Goal: Information Seeking & Learning: Learn about a topic

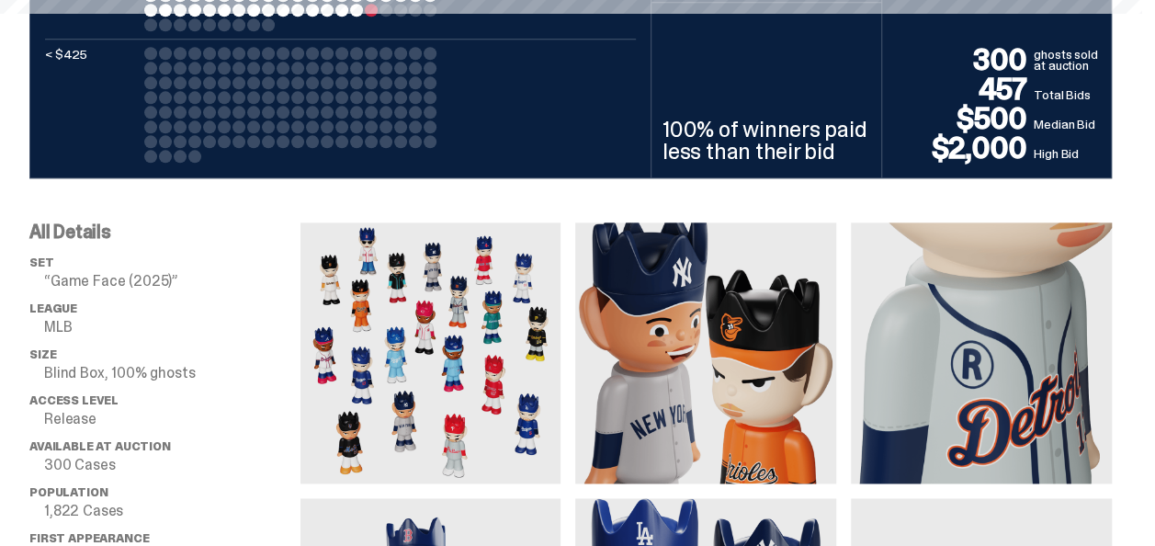
scroll to position [1194, 0]
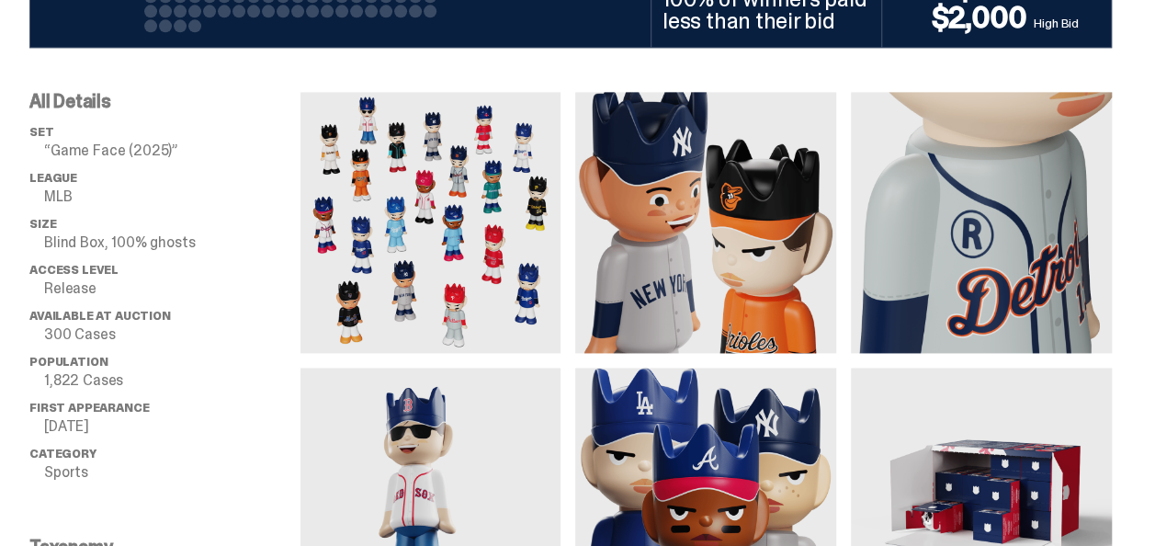
click at [521, 237] on img at bounding box center [430, 222] width 261 height 261
click at [499, 231] on img at bounding box center [430, 222] width 261 height 261
click at [499, 230] on img at bounding box center [430, 222] width 261 height 261
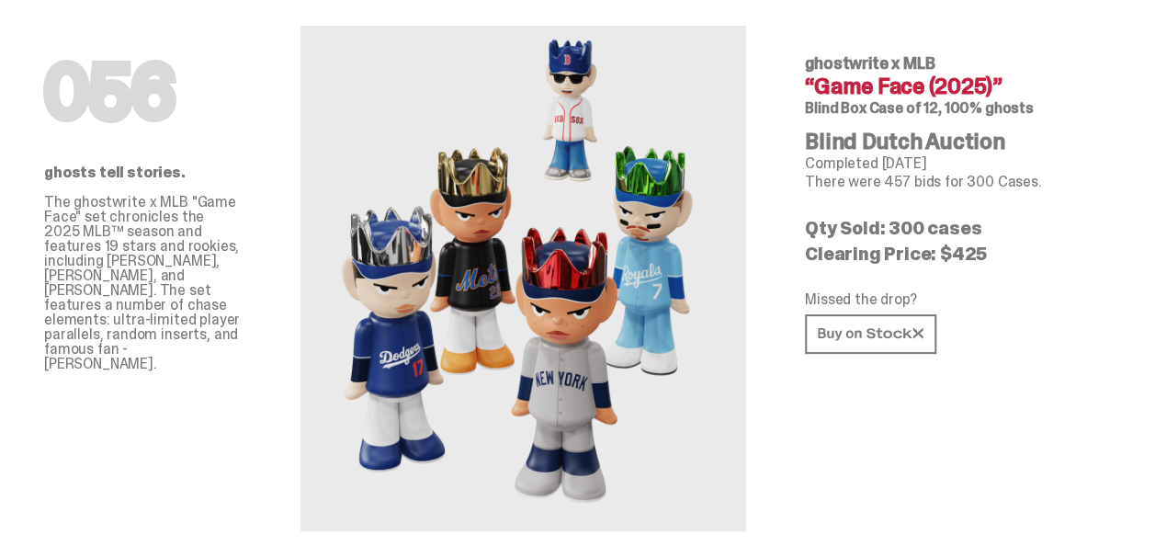
scroll to position [0, 0]
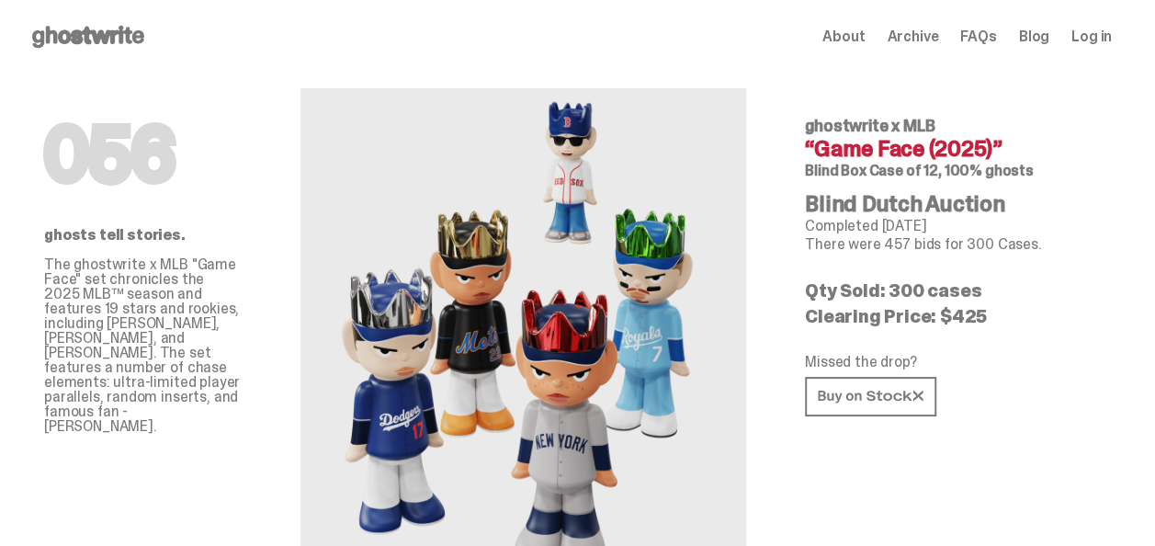
click at [853, 40] on span "About" at bounding box center [843, 36] width 42 height 15
click at [875, 391] on icon at bounding box center [871, 397] width 106 height 14
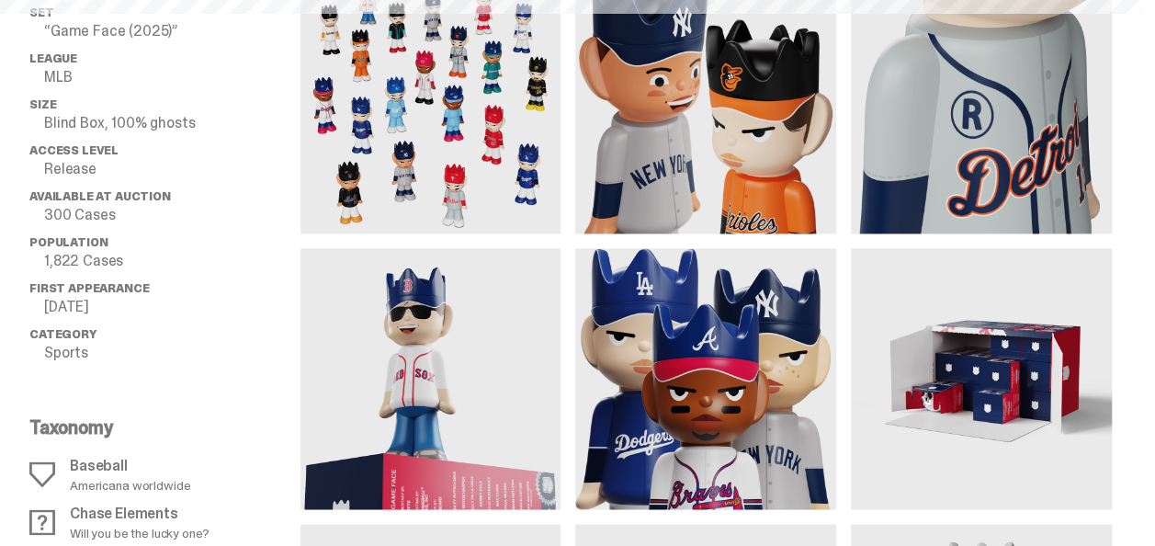
scroll to position [1194, 0]
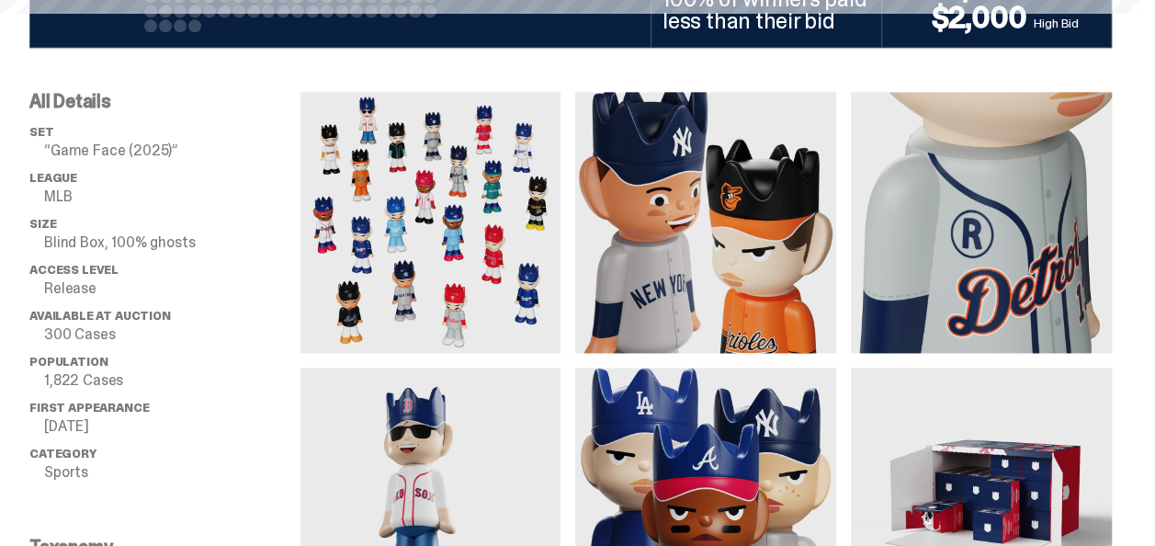
click at [502, 195] on img at bounding box center [430, 222] width 261 height 261
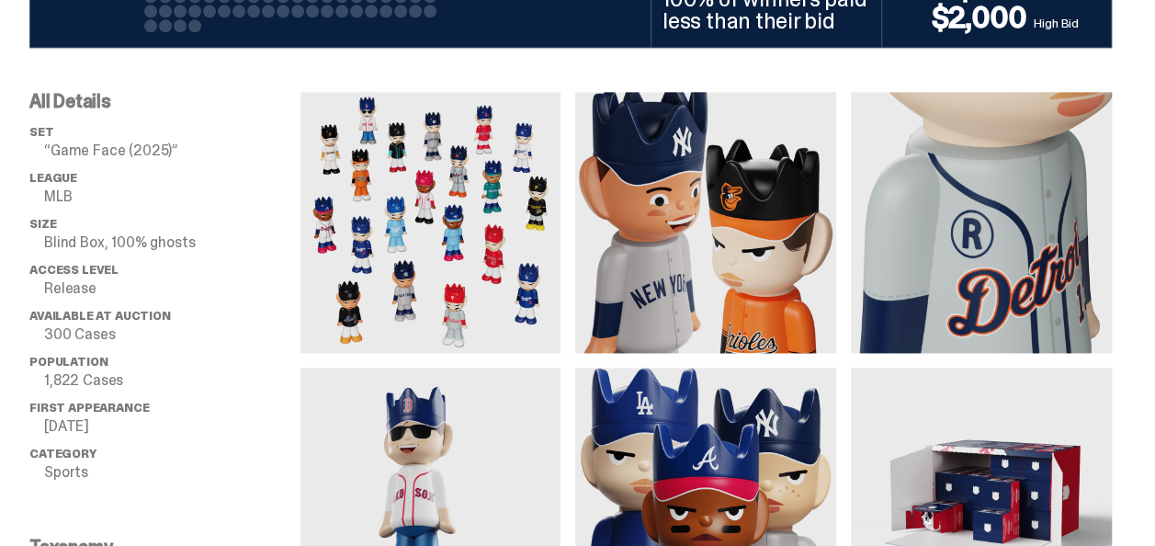
click at [488, 254] on img at bounding box center [430, 222] width 261 height 261
click at [488, 253] on img at bounding box center [430, 222] width 261 height 261
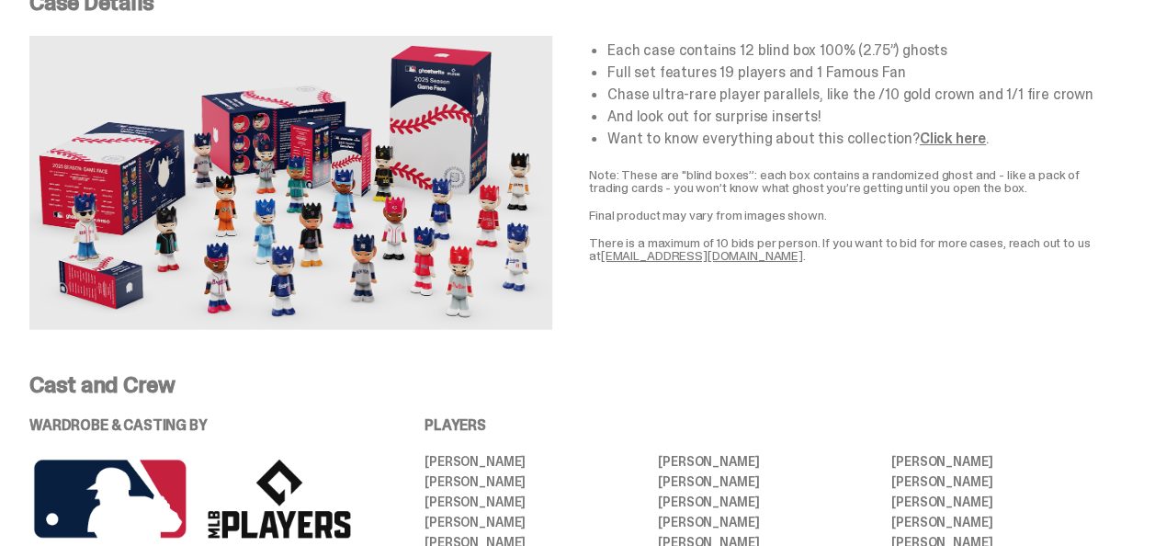
scroll to position [3215, 0]
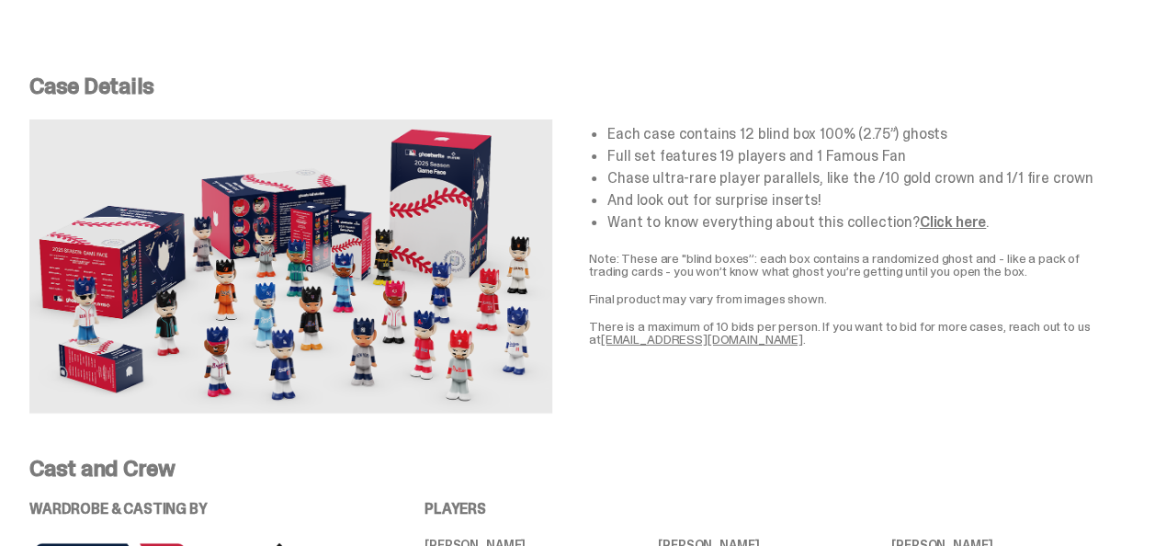
click at [435, 274] on img at bounding box center [290, 266] width 523 height 294
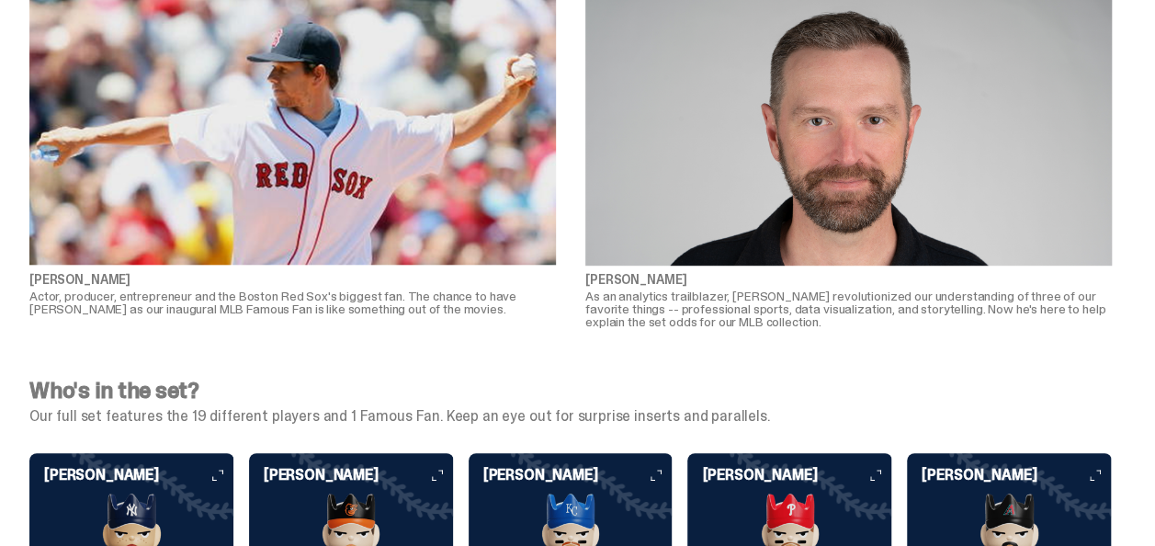
scroll to position [4410, 0]
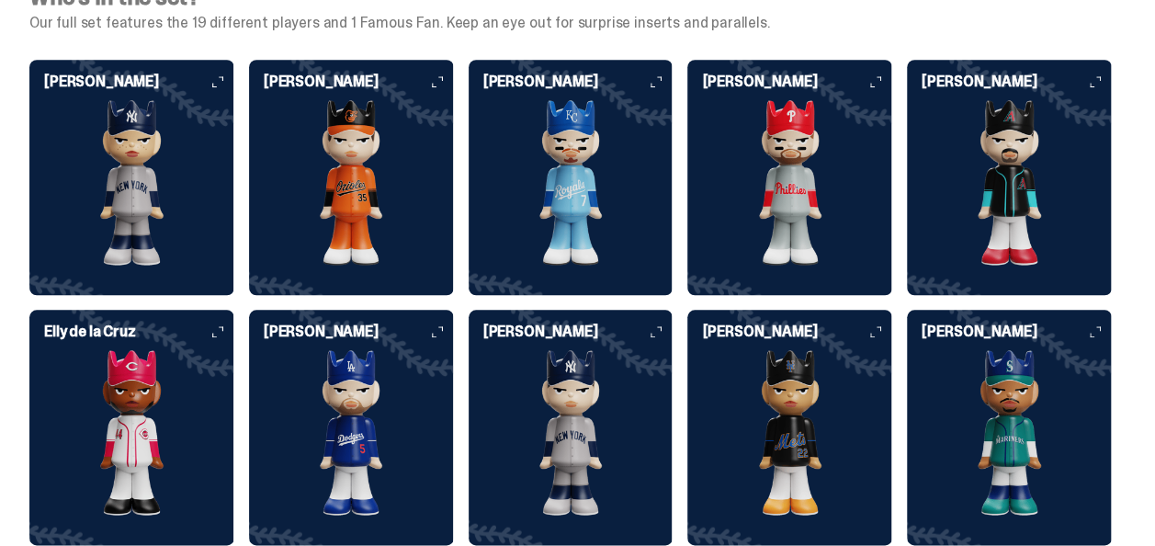
scroll to position [4593, 0]
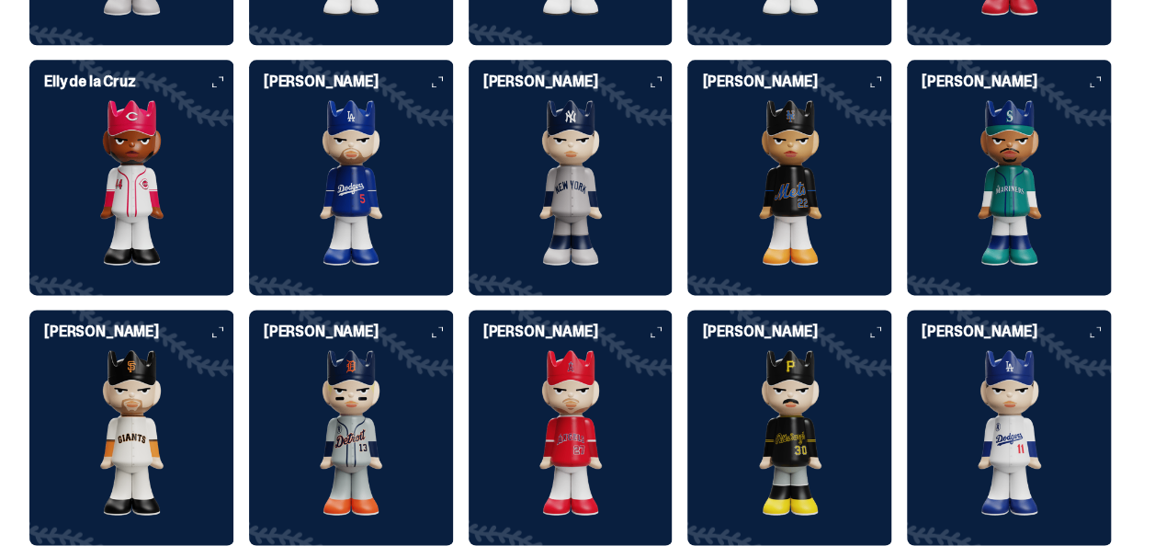
click at [599, 220] on img at bounding box center [571, 182] width 205 height 165
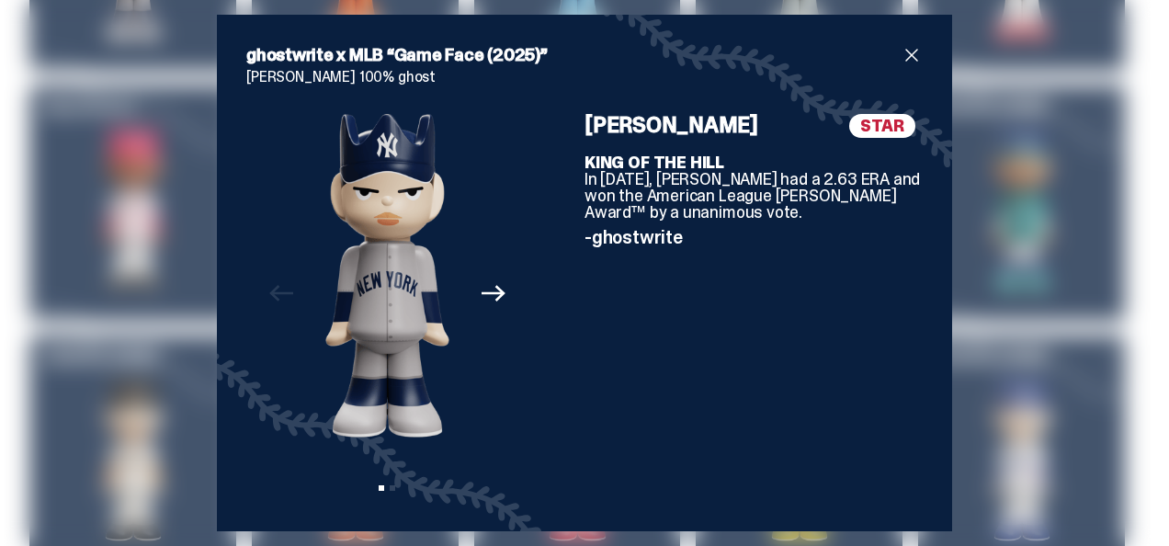
click at [878, 121] on span "STAR" at bounding box center [882, 126] width 66 height 24
click at [877, 125] on span "STAR" at bounding box center [882, 126] width 66 height 24
click at [877, 127] on span "STAR" at bounding box center [882, 126] width 66 height 24
click at [492, 282] on icon "Next" at bounding box center [493, 293] width 24 height 24
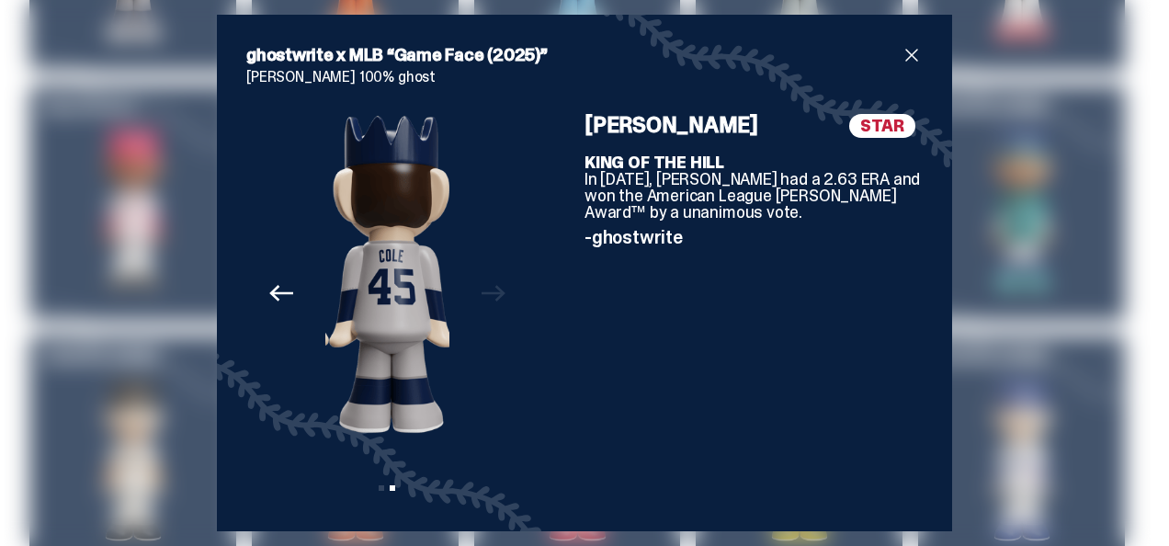
click at [492, 282] on div "Previous Next View slide 1 View slide 2" at bounding box center [387, 308] width 282 height 388
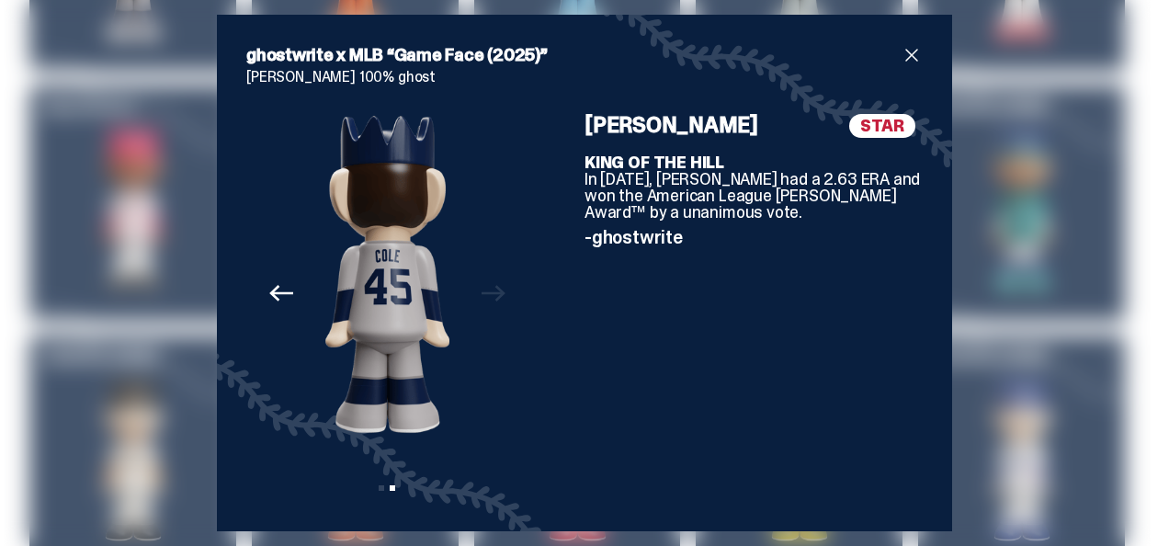
click at [492, 282] on div "Previous Next View slide 1 View slide 2" at bounding box center [387, 308] width 282 height 388
drag, startPoint x: 492, startPoint y: 282, endPoint x: 520, endPoint y: 250, distance: 42.3
click at [494, 280] on div "Previous Next View slide 1 View slide 2" at bounding box center [387, 308] width 282 height 388
click at [912, 53] on span "close" at bounding box center [911, 55] width 22 height 22
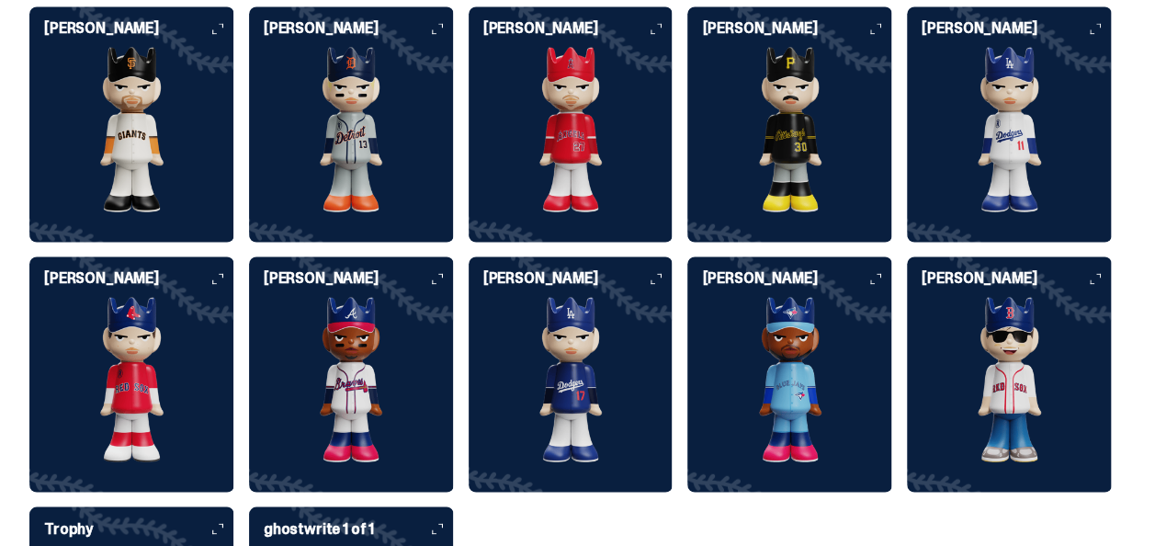
scroll to position [4869, 0]
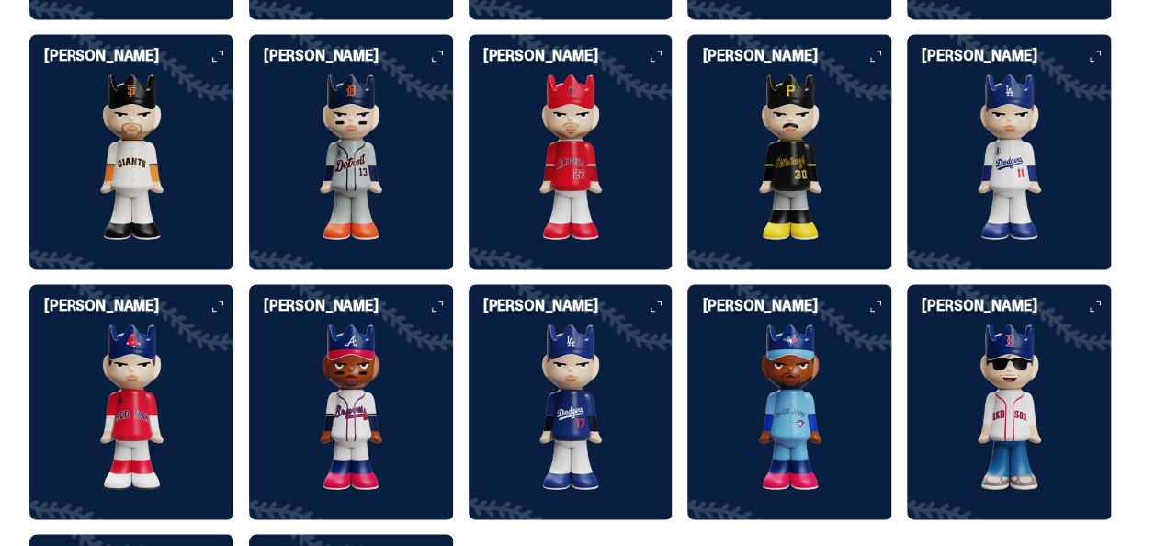
click at [303, 71] on div "[PERSON_NAME]" at bounding box center [351, 144] width 205 height 191
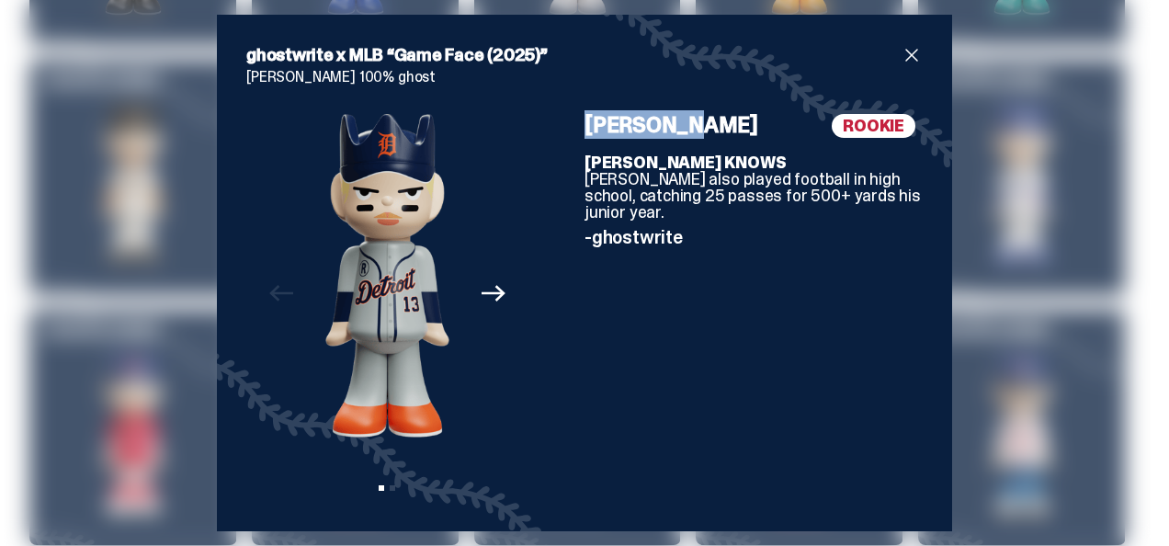
drag, startPoint x: 674, startPoint y: 119, endPoint x: 583, endPoint y: 120, distance: 91.0
click at [584, 120] on h4 "[PERSON_NAME]" at bounding box center [753, 125] width 338 height 22
copy h4 "[PERSON_NAME]"
click at [900, 51] on span "close" at bounding box center [911, 55] width 22 height 22
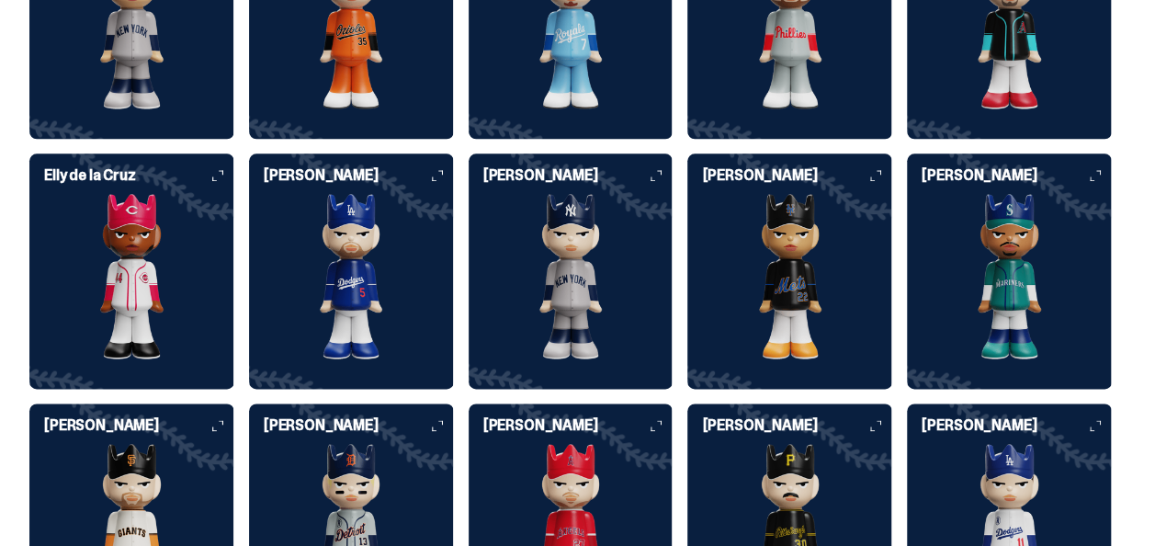
scroll to position [4318, 0]
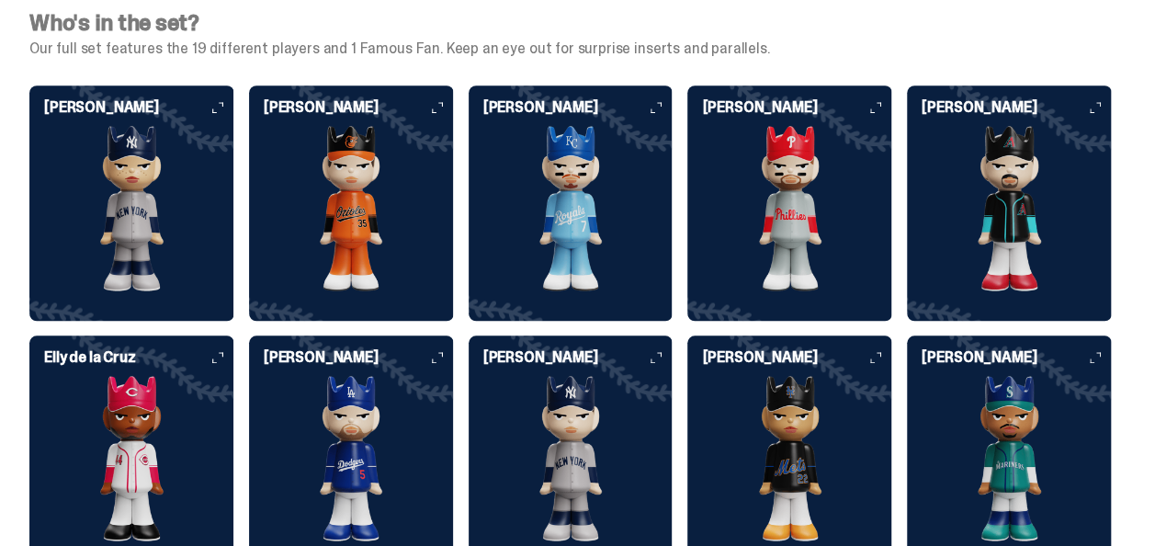
click at [658, 355] on h6 "[PERSON_NAME]" at bounding box center [578, 357] width 190 height 15
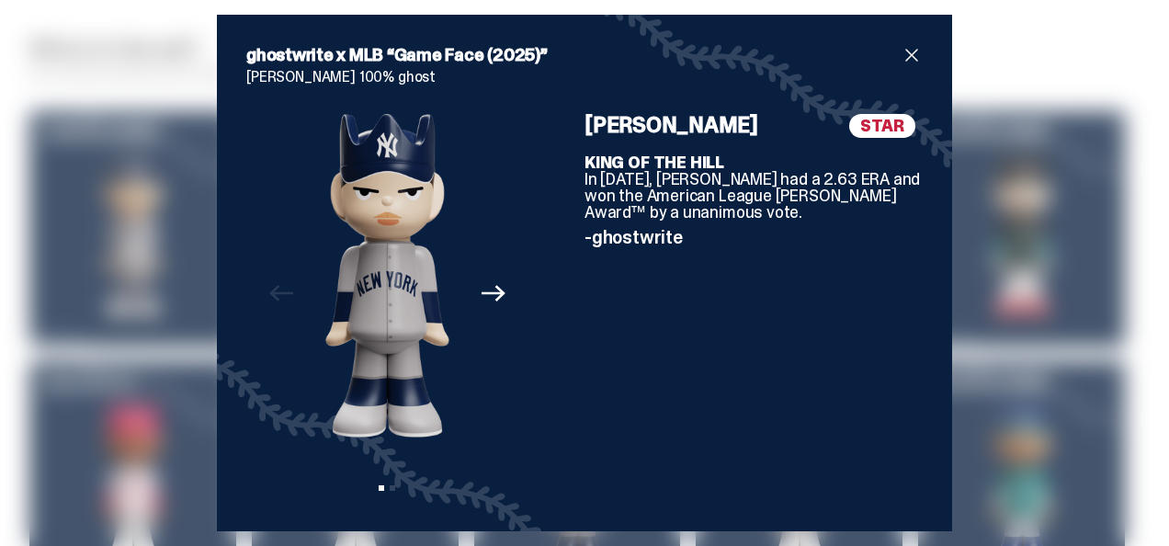
click at [875, 130] on span "STAR" at bounding box center [882, 126] width 66 height 24
drag, startPoint x: 492, startPoint y: 340, endPoint x: 485, endPoint y: 298, distance: 42.7
click at [489, 334] on div "Previous Next View slide 1 View slide 2" at bounding box center [387, 308] width 282 height 388
click at [485, 295] on icon "Next" at bounding box center [493, 293] width 24 height 24
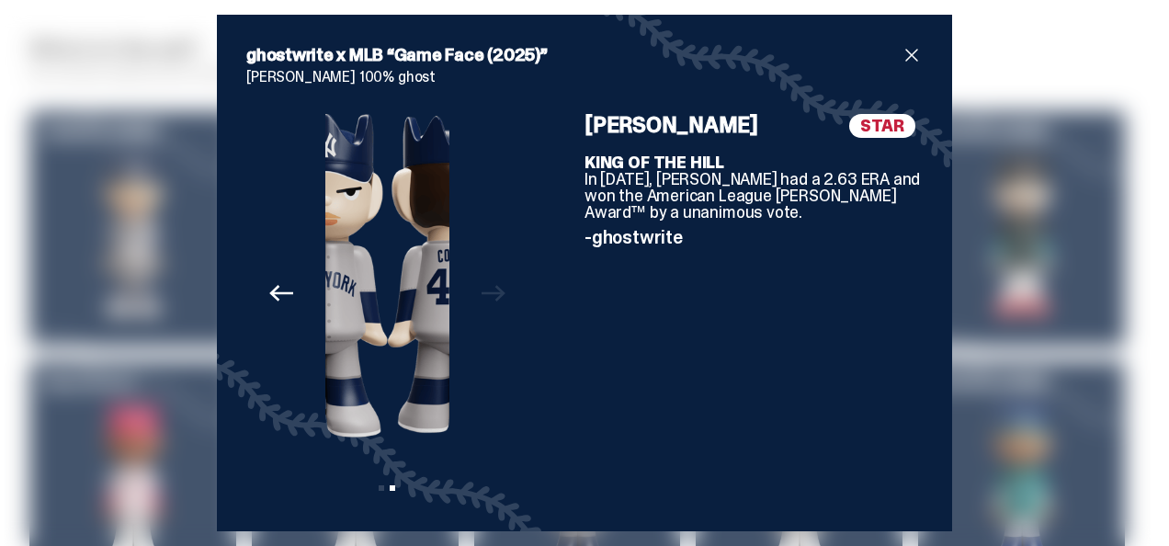
click at [485, 295] on div "Previous Next View slide 1 View slide 2" at bounding box center [387, 308] width 282 height 388
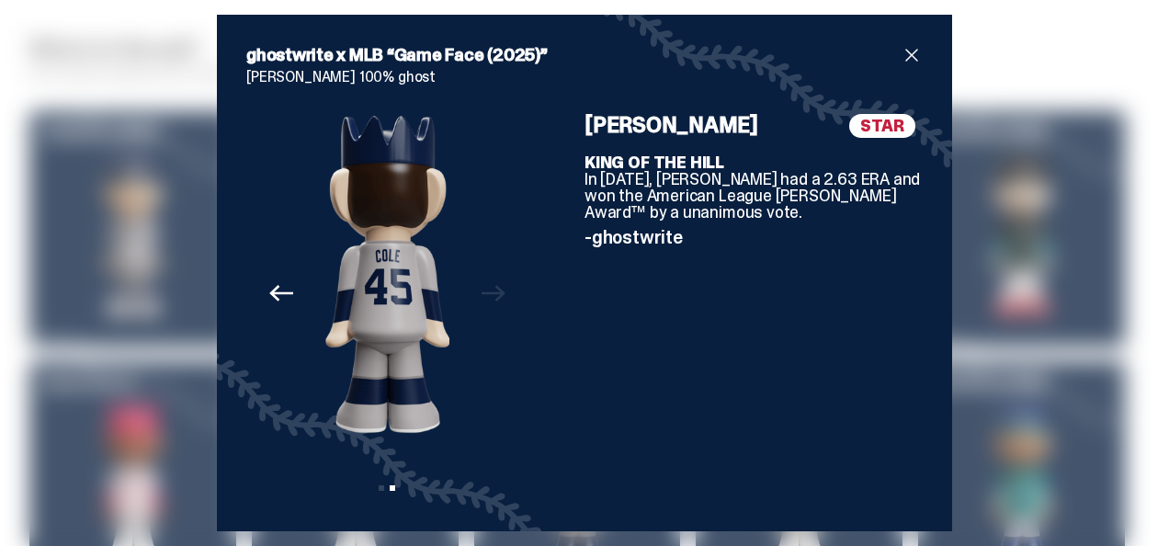
click at [485, 294] on div "Previous Next View slide 1 View slide 2" at bounding box center [387, 308] width 282 height 388
click at [279, 285] on icon "Previous" at bounding box center [281, 293] width 24 height 24
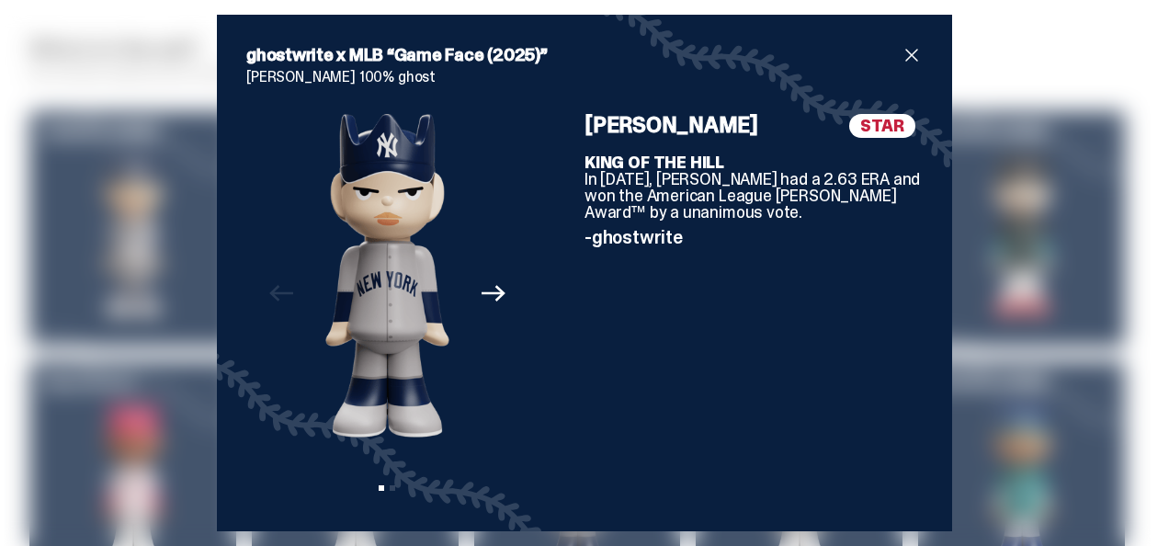
drag, startPoint x: 478, startPoint y: 287, endPoint x: 491, endPoint y: 294, distance: 14.8
click at [481, 288] on icon "Next" at bounding box center [493, 293] width 24 height 24
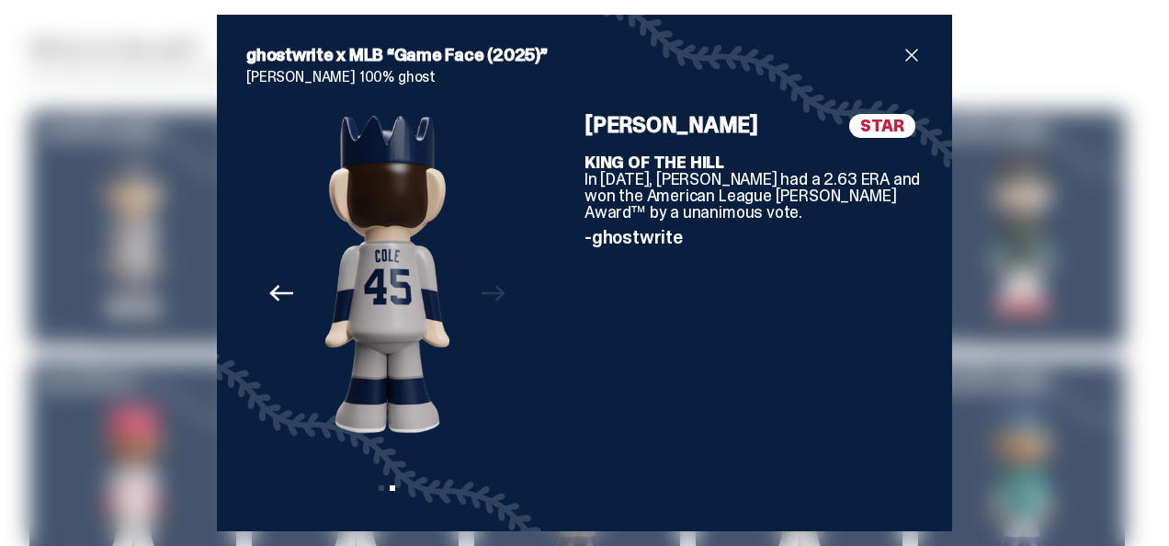
click at [271, 288] on icon "Previous" at bounding box center [281, 293] width 24 height 24
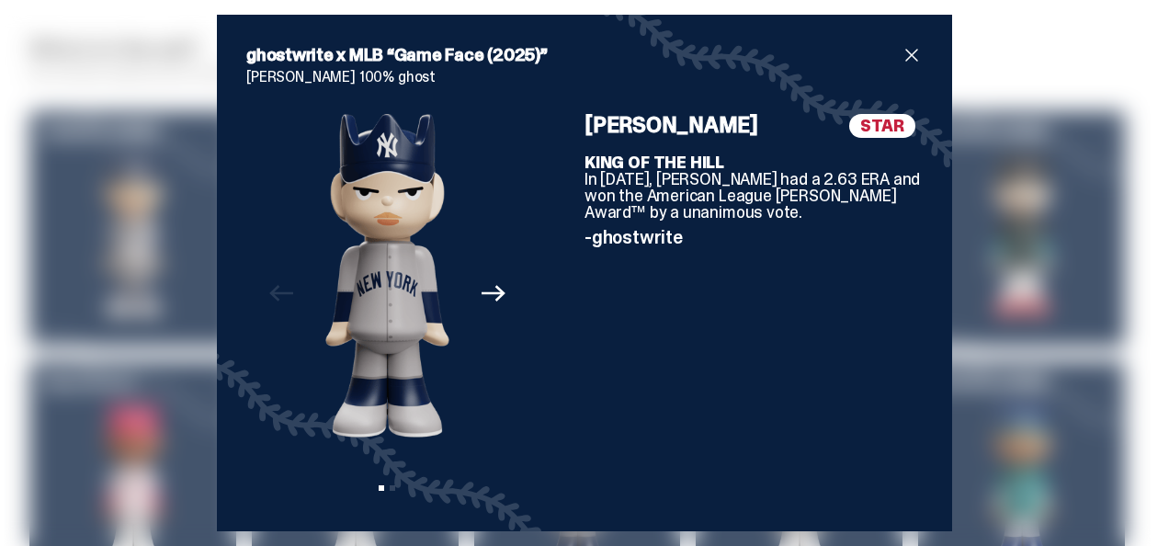
click at [904, 50] on span "close" at bounding box center [911, 55] width 22 height 22
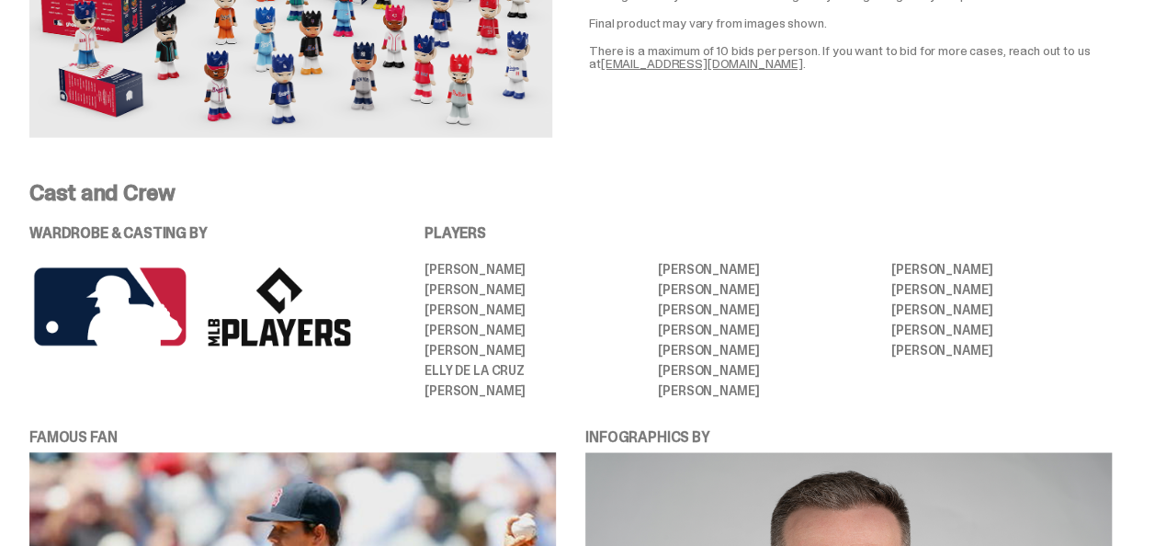
scroll to position [3124, 0]
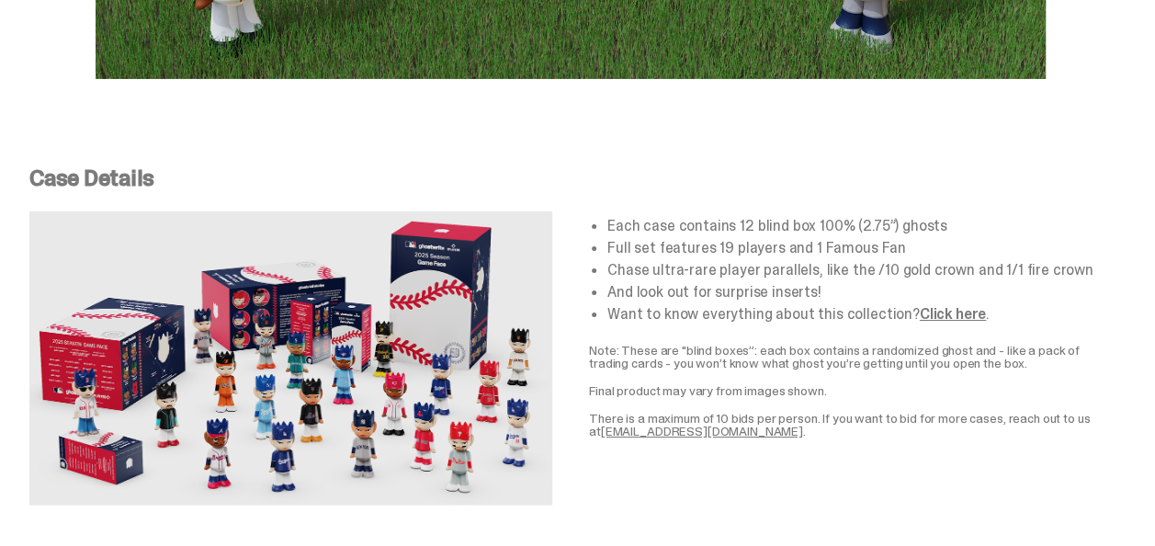
click at [960, 305] on link "Click here" at bounding box center [953, 313] width 66 height 19
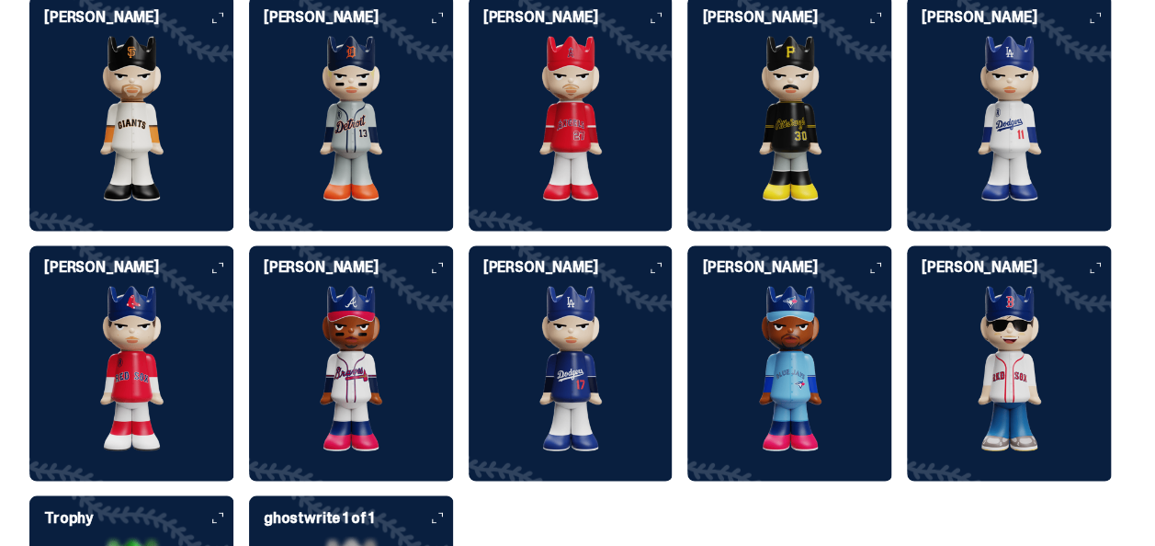
scroll to position [4777, 0]
